Goal: Task Accomplishment & Management: Complete application form

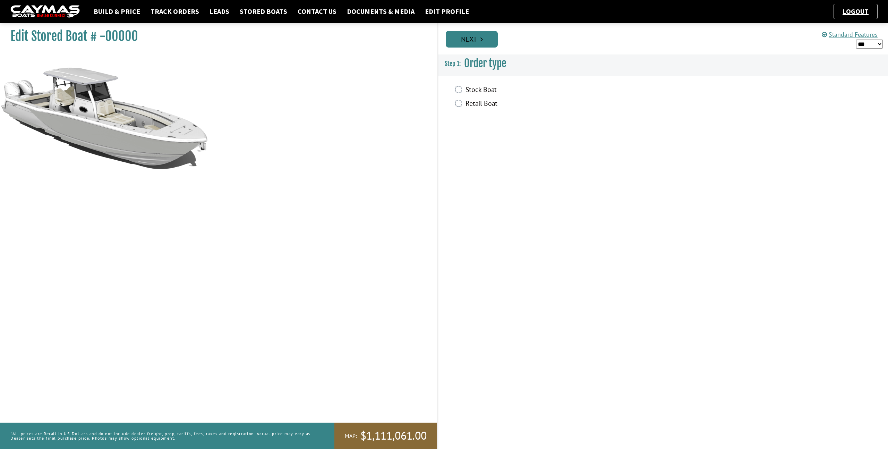
click at [474, 41] on link "Next" at bounding box center [472, 39] width 52 height 17
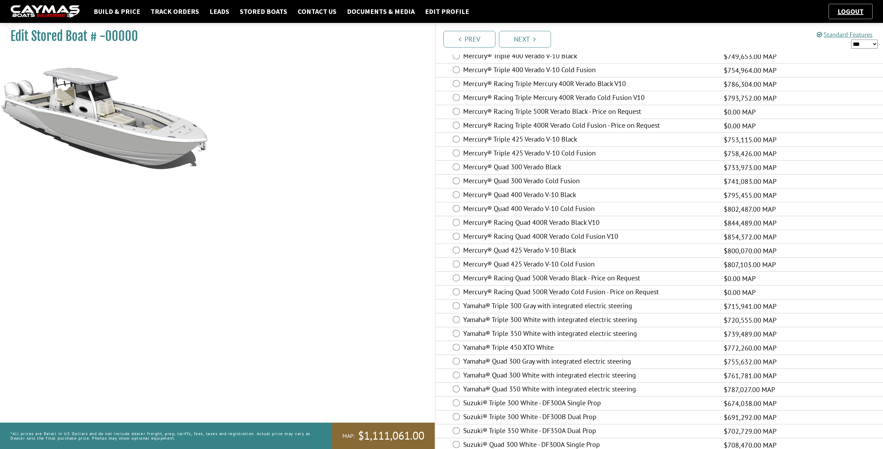
scroll to position [98, 0]
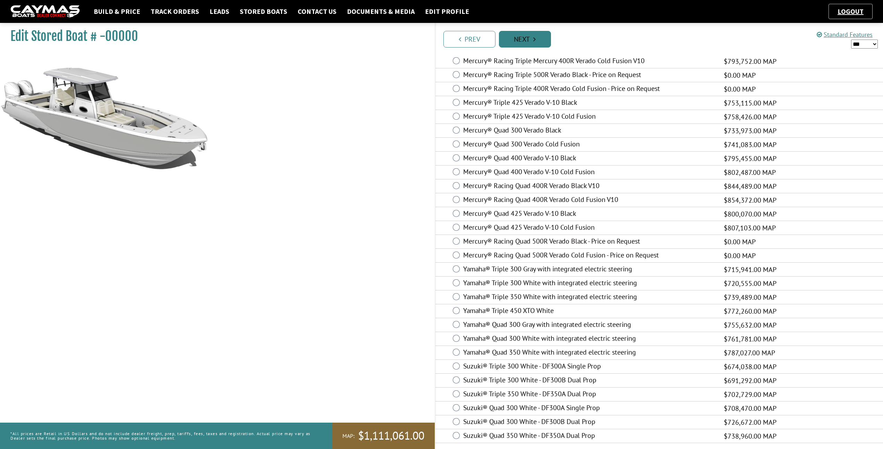
click at [536, 36] on link "Next" at bounding box center [525, 39] width 52 height 17
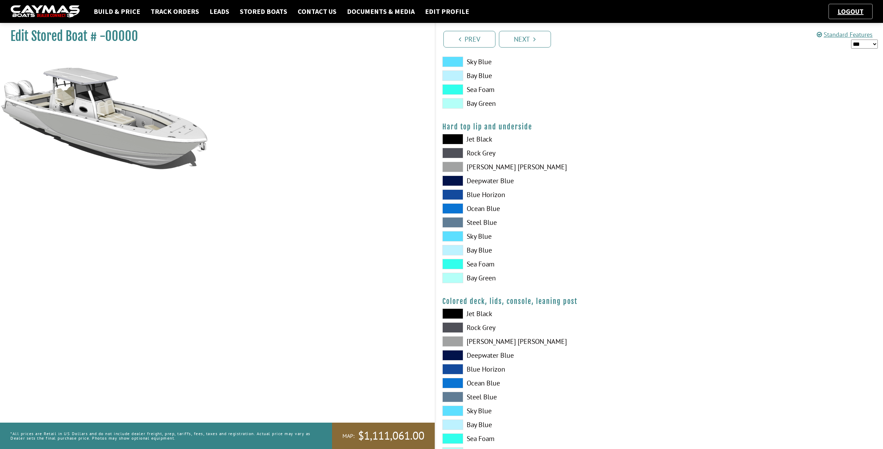
scroll to position [639, 0]
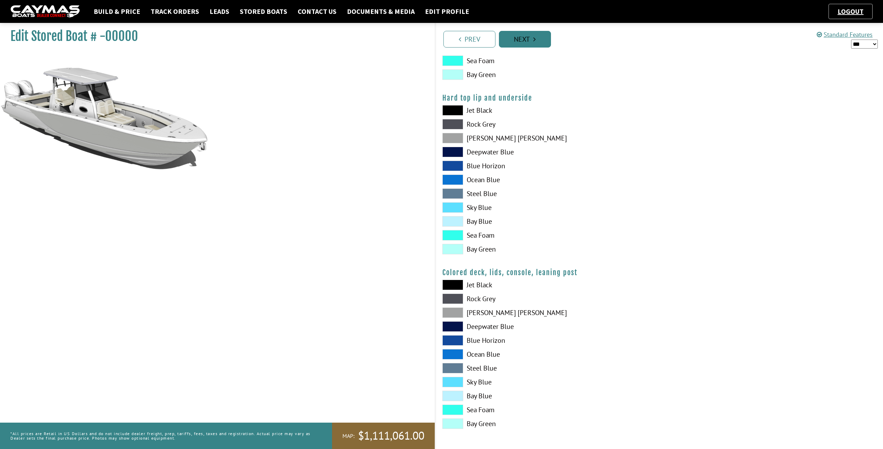
click at [535, 45] on link "Next" at bounding box center [525, 39] width 52 height 17
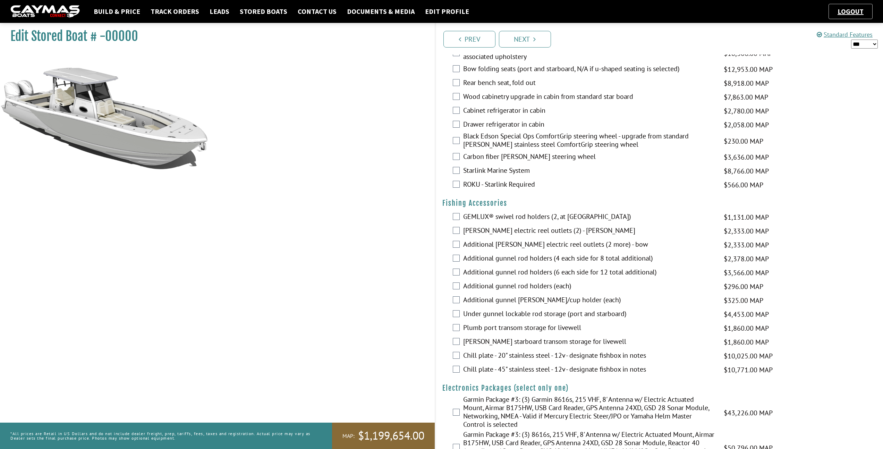
scroll to position [1160, 0]
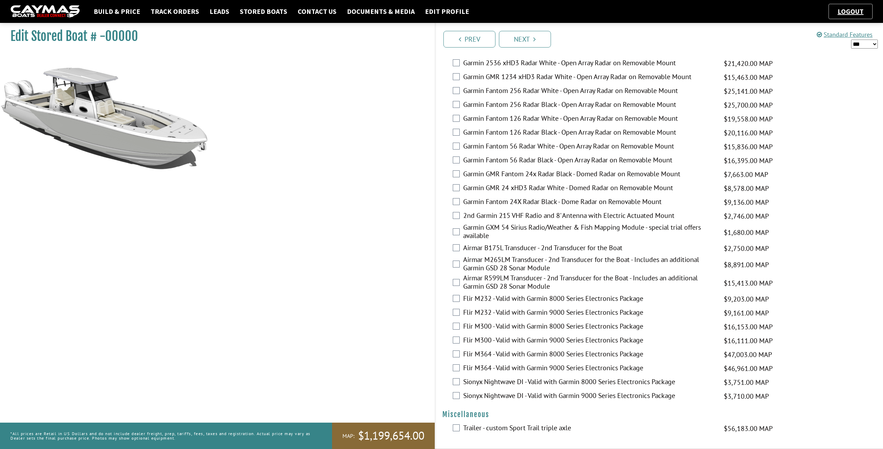
click at [541, 30] on li "Next" at bounding box center [525, 39] width 52 height 18
click at [536, 36] on link "Next" at bounding box center [525, 39] width 52 height 17
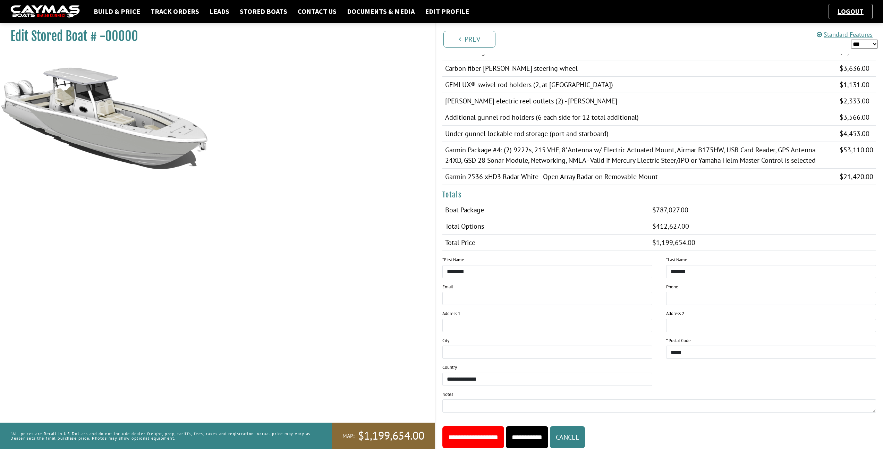
scroll to position [579, 0]
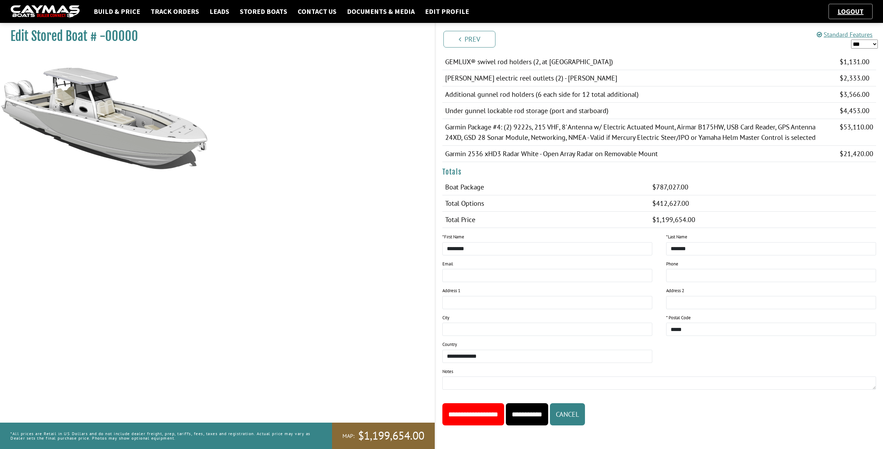
click at [473, 416] on input "**********" at bounding box center [473, 414] width 62 height 22
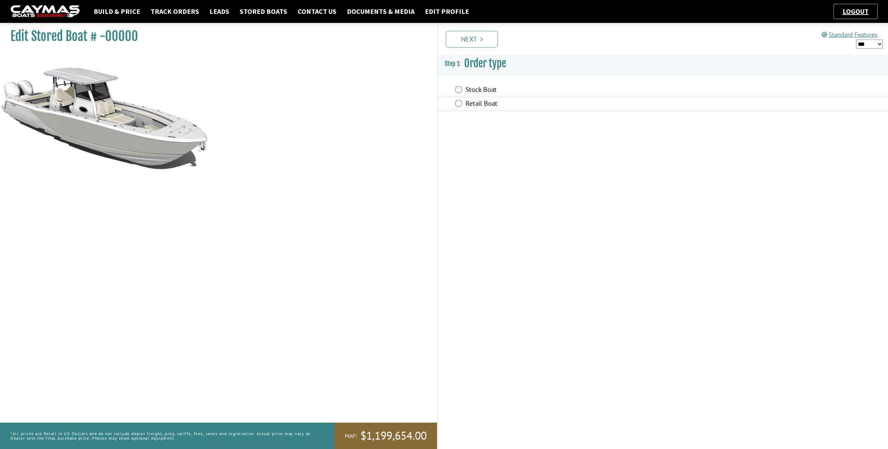
click at [463, 30] on li "Next" at bounding box center [472, 39] width 52 height 18
click at [464, 35] on link "Next" at bounding box center [472, 39] width 52 height 17
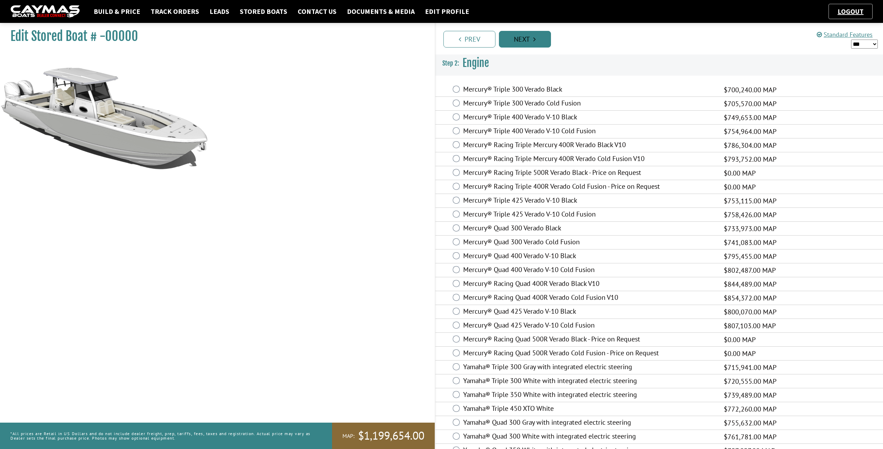
click at [520, 42] on link "Next" at bounding box center [525, 39] width 52 height 17
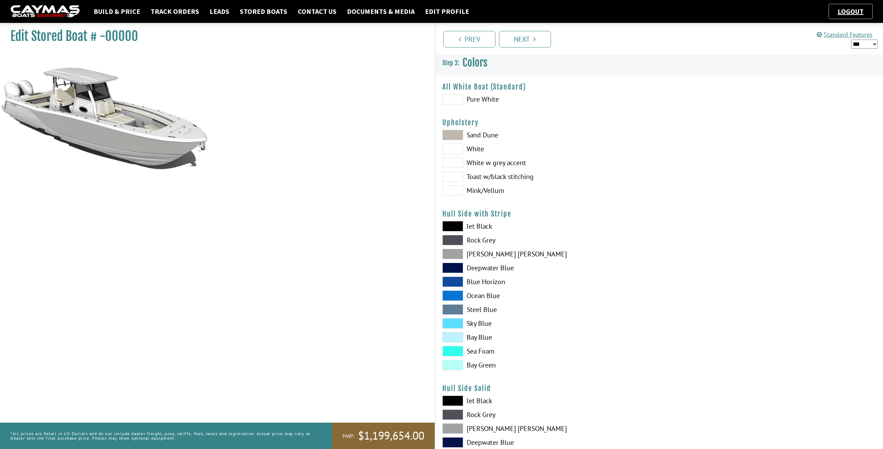
click at [455, 137] on span at bounding box center [452, 135] width 21 height 10
click at [449, 189] on span at bounding box center [452, 190] width 21 height 10
click at [536, 42] on link "Next" at bounding box center [525, 39] width 52 height 17
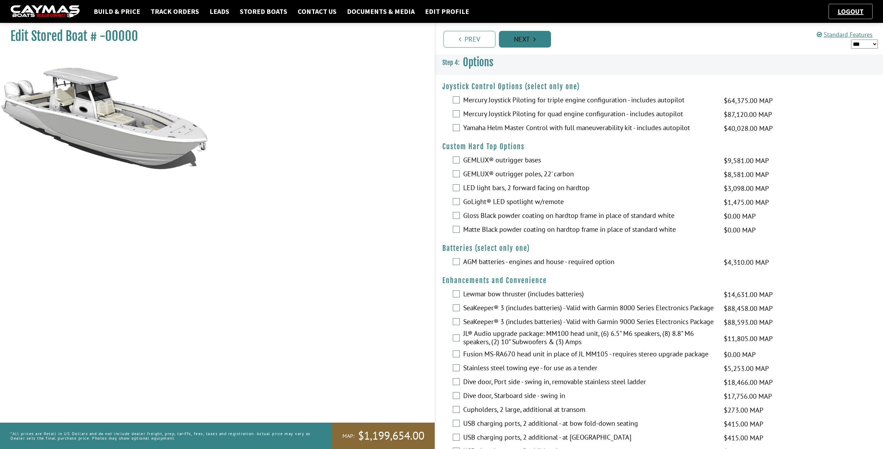
click at [529, 41] on link "Next" at bounding box center [525, 39] width 52 height 17
